Goal: Browse casually: Explore the website without a specific task or goal

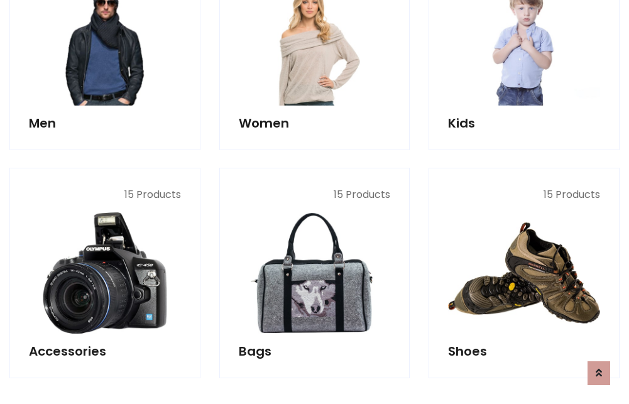
scroll to position [420, 0]
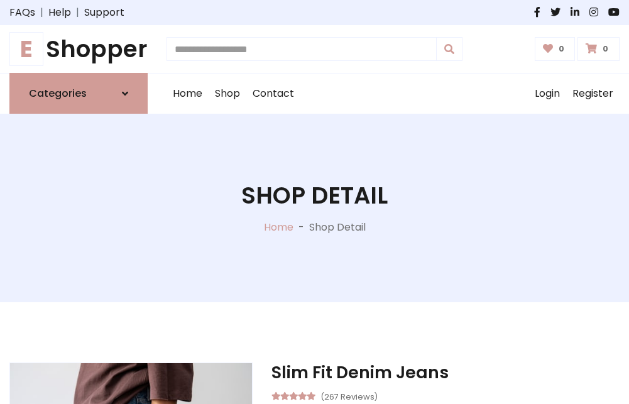
click at [79, 49] on h1 "E Shopper" at bounding box center [78, 49] width 138 height 28
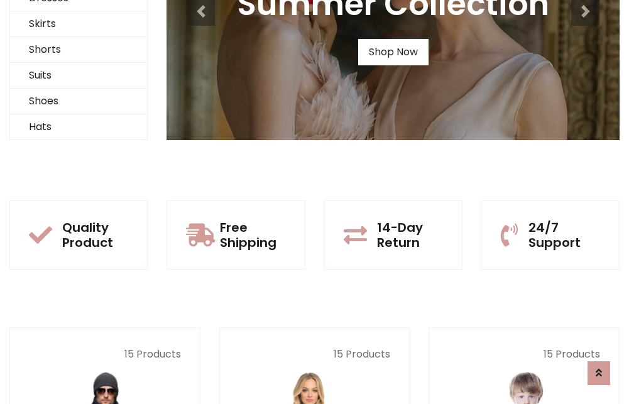
scroll to position [121, 0]
